Goal: Task Accomplishment & Management: Manage account settings

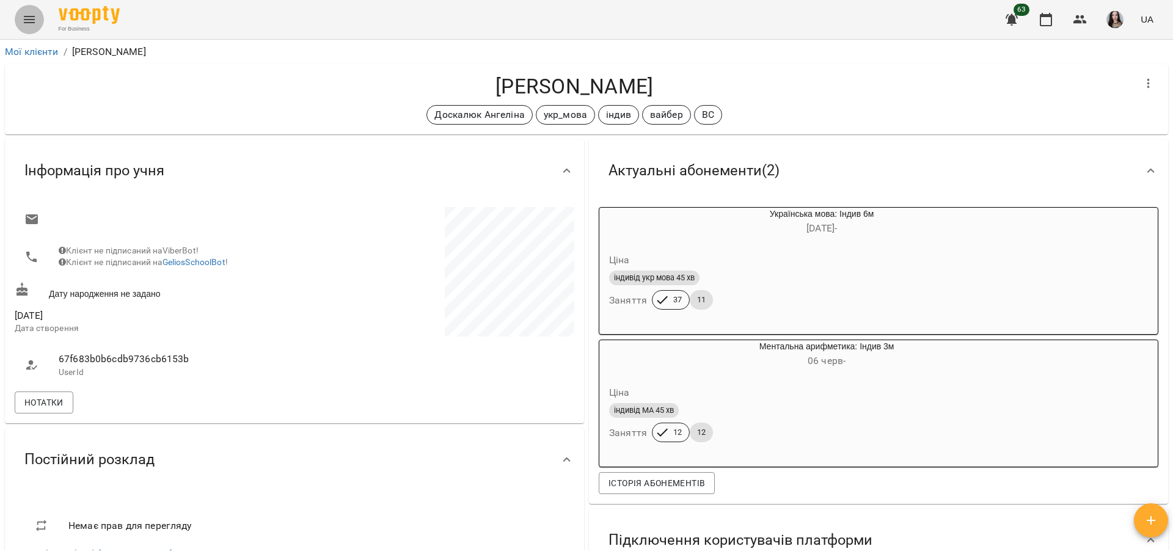
click at [27, 33] on button "Menu" at bounding box center [29, 19] width 29 height 29
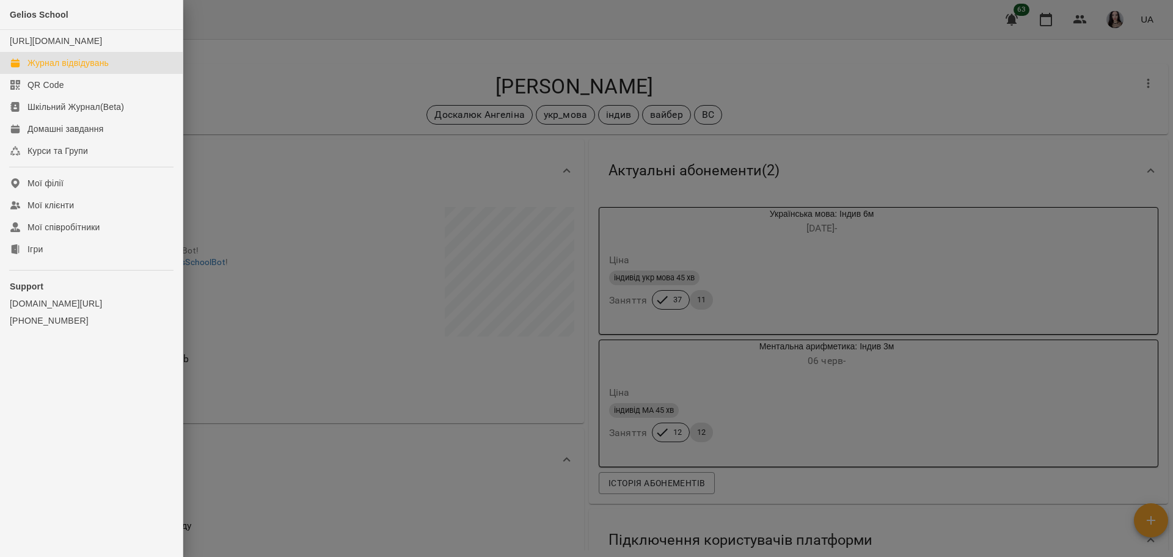
click at [89, 69] on div "Журнал відвідувань" at bounding box center [67, 63] width 81 height 12
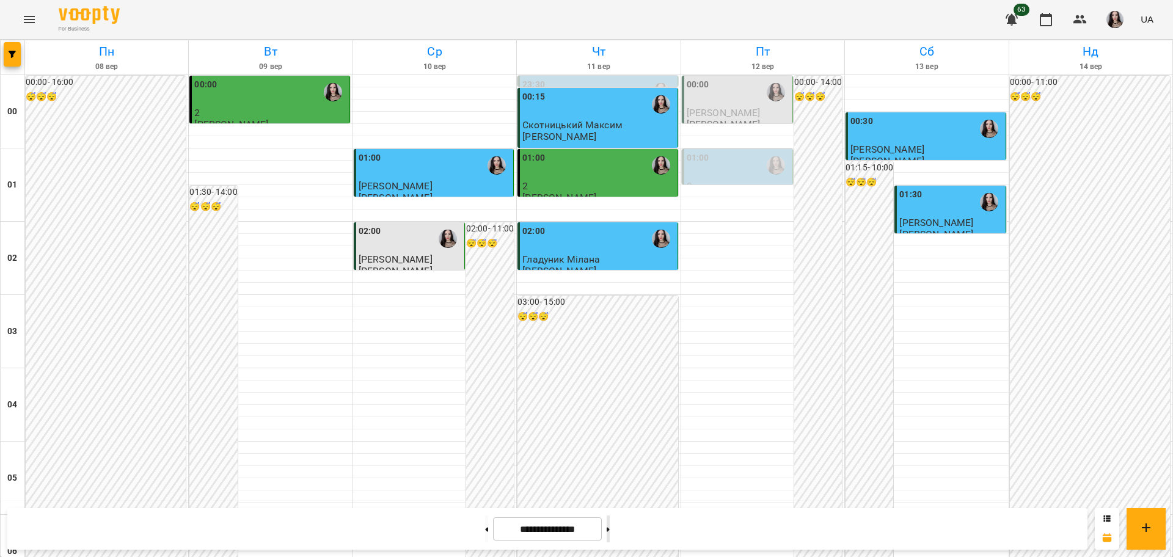
click at [610, 527] on button at bounding box center [608, 529] width 3 height 27
type input "**********"
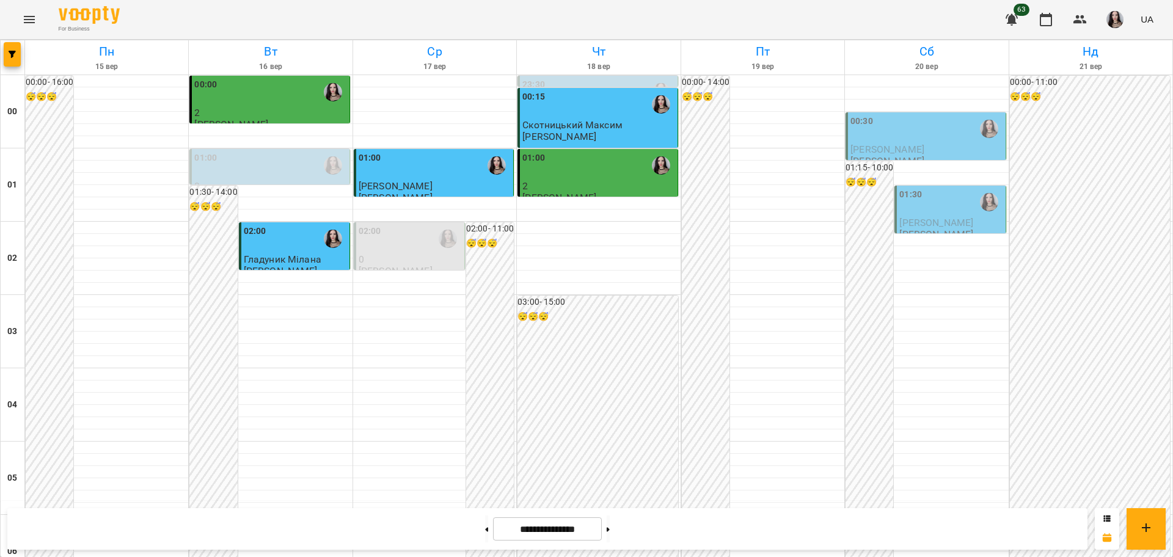
scroll to position [971, 0]
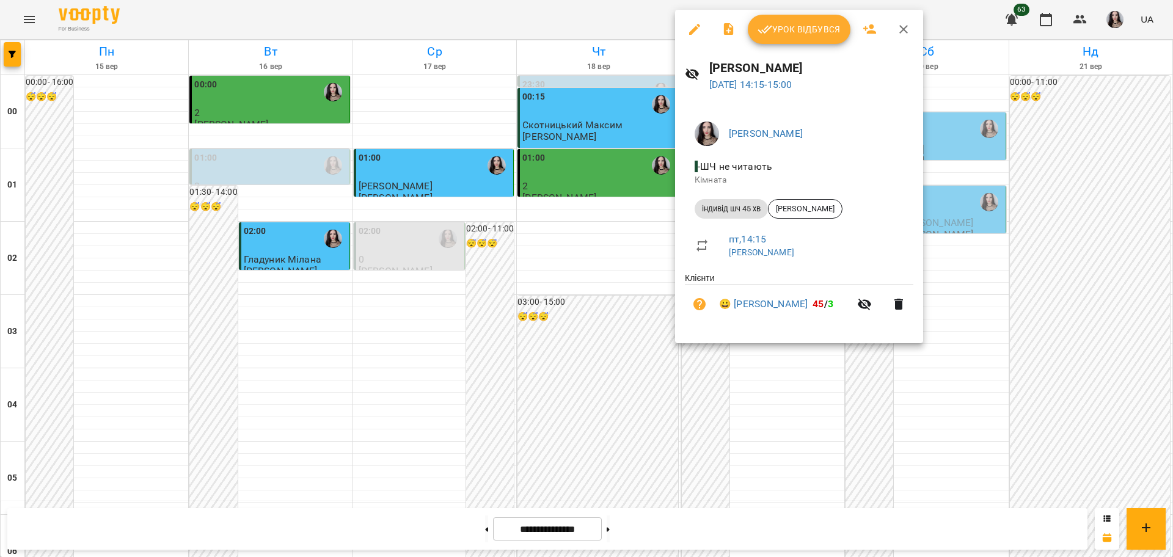
click at [793, 36] on span "Урок відбувся" at bounding box center [798, 29] width 83 height 15
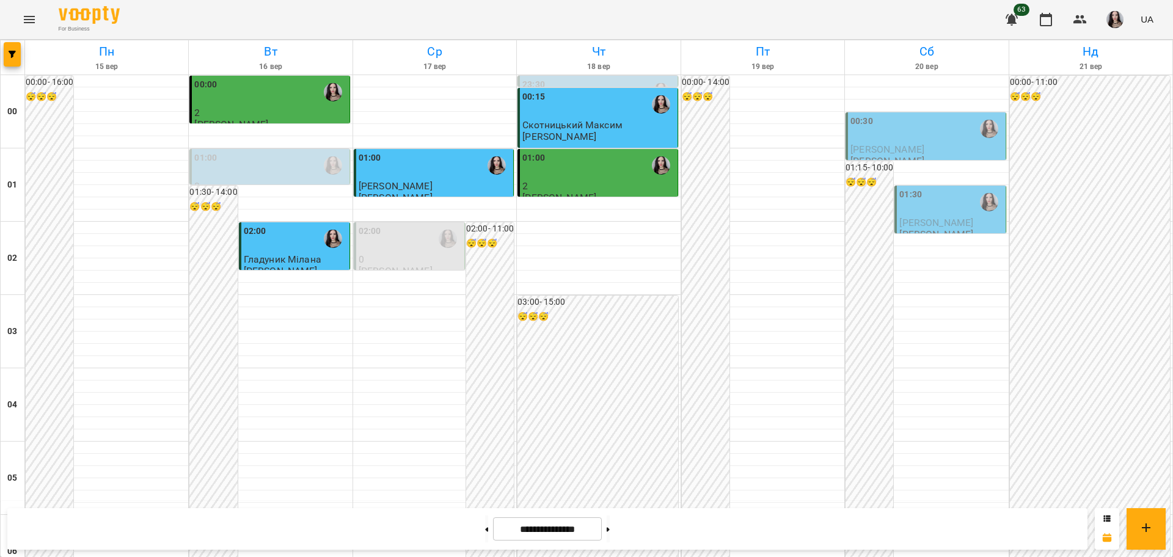
scroll to position [1022, 0]
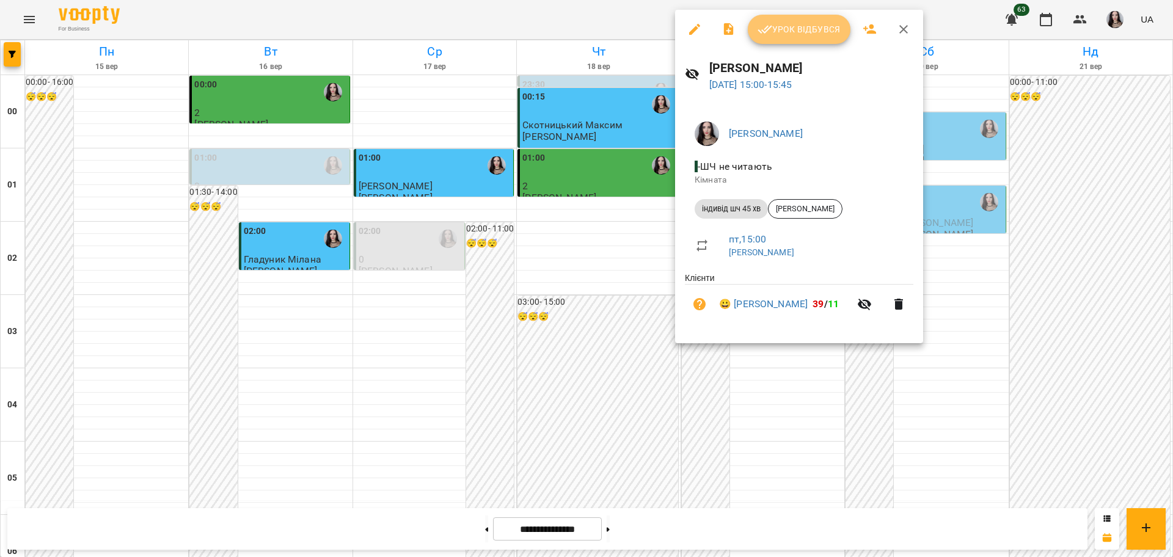
click at [783, 35] on span "Урок відбувся" at bounding box center [798, 29] width 83 height 15
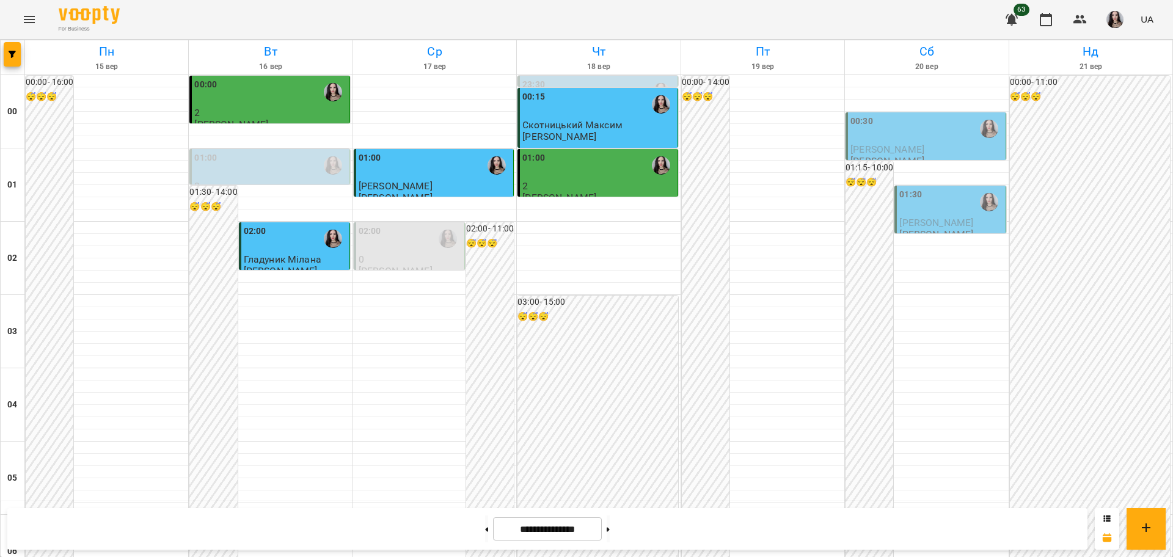
scroll to position [765, 0]
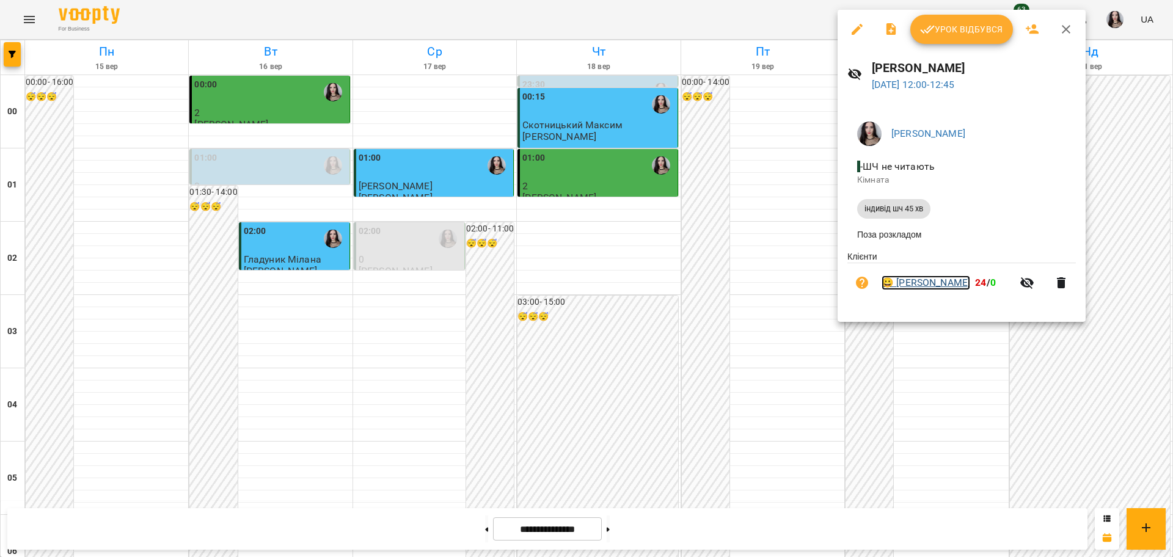
click at [924, 289] on link "😀 [PERSON_NAME]" at bounding box center [926, 283] width 89 height 15
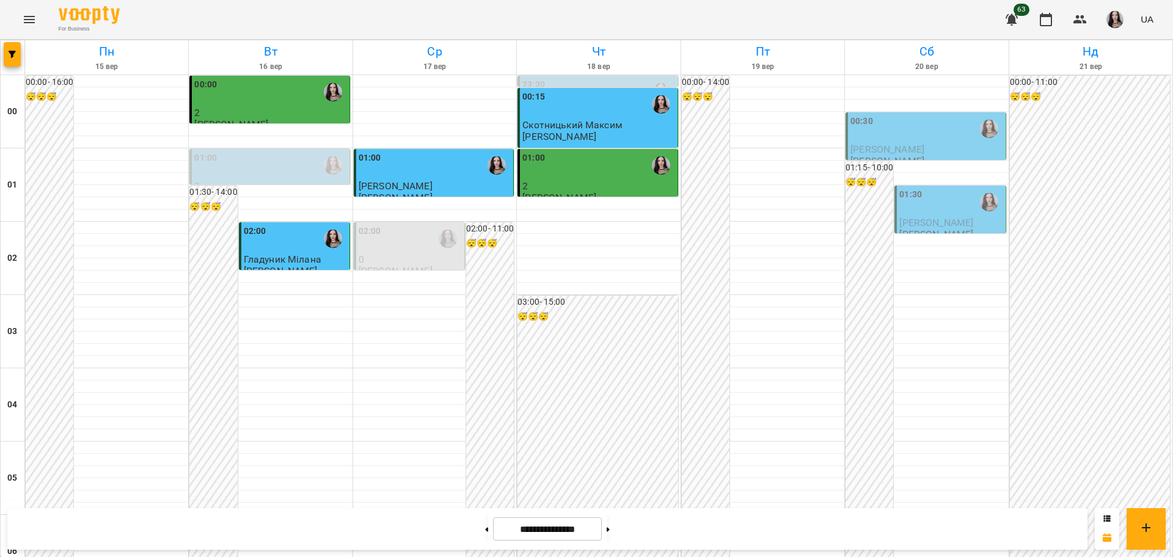
scroll to position [1332, 0]
click at [610, 526] on button at bounding box center [608, 529] width 3 height 27
type input "**********"
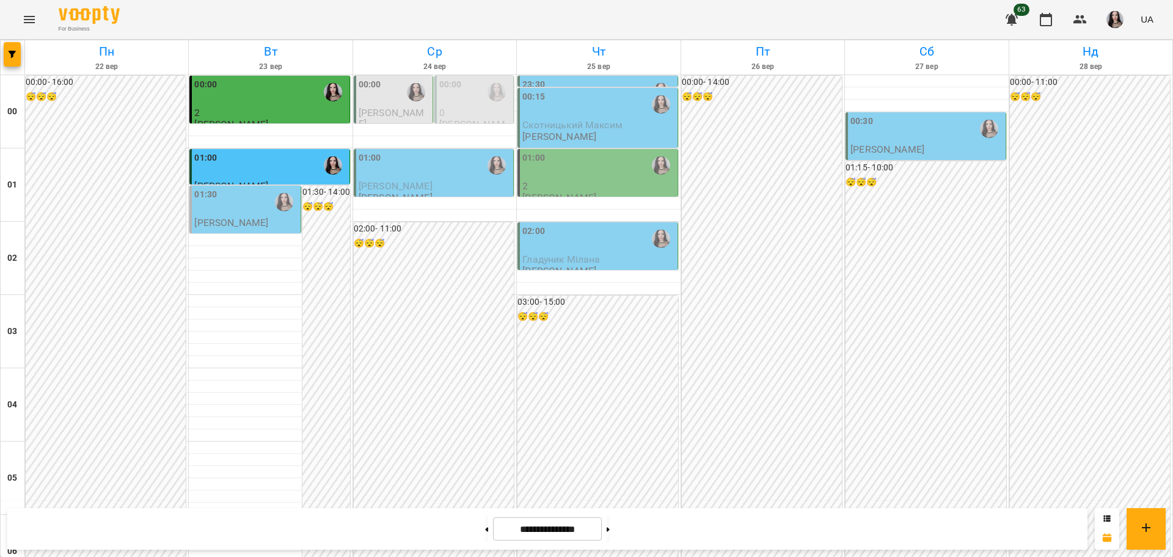
scroll to position [1131, 0]
